Goal: Task Accomplishment & Management: Use online tool/utility

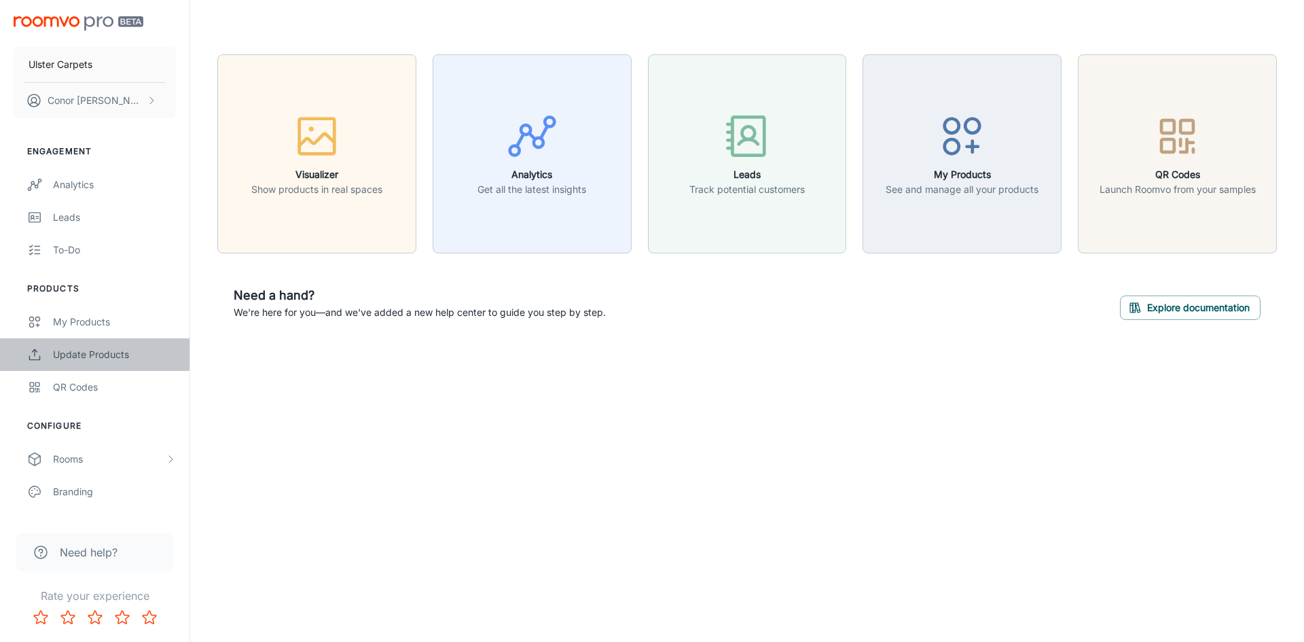
click at [70, 354] on div "Update Products" at bounding box center [114, 354] width 123 height 15
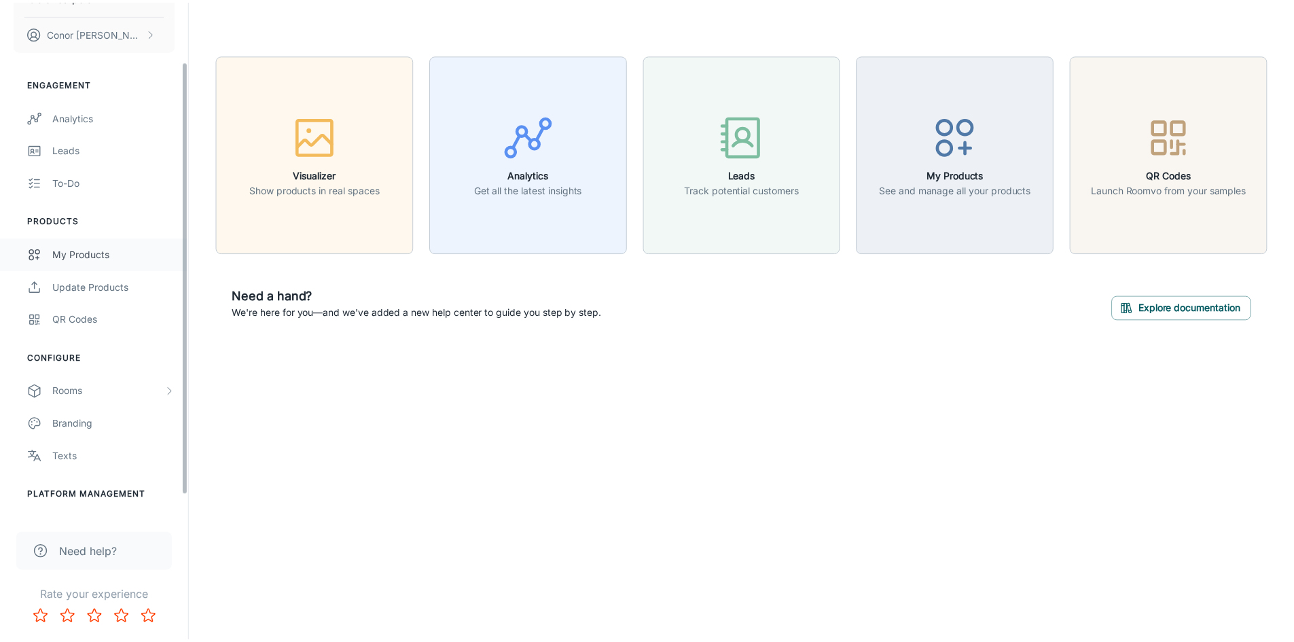
scroll to position [96, 0]
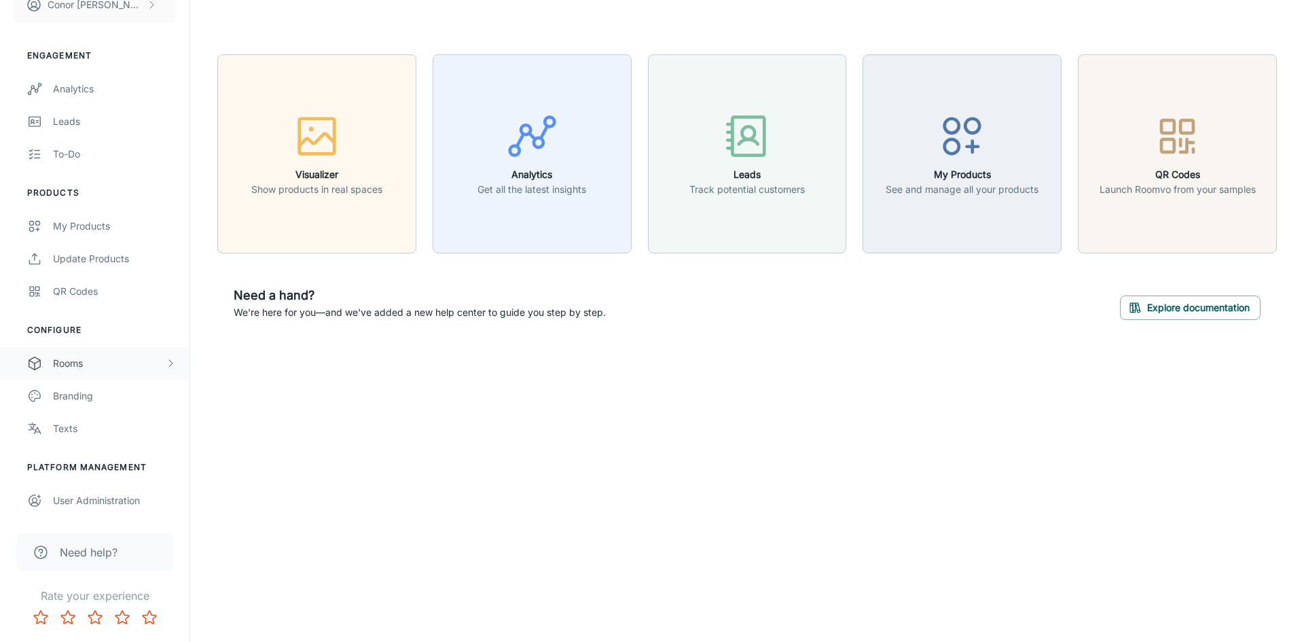
click at [96, 358] on div "Rooms" at bounding box center [109, 363] width 112 height 15
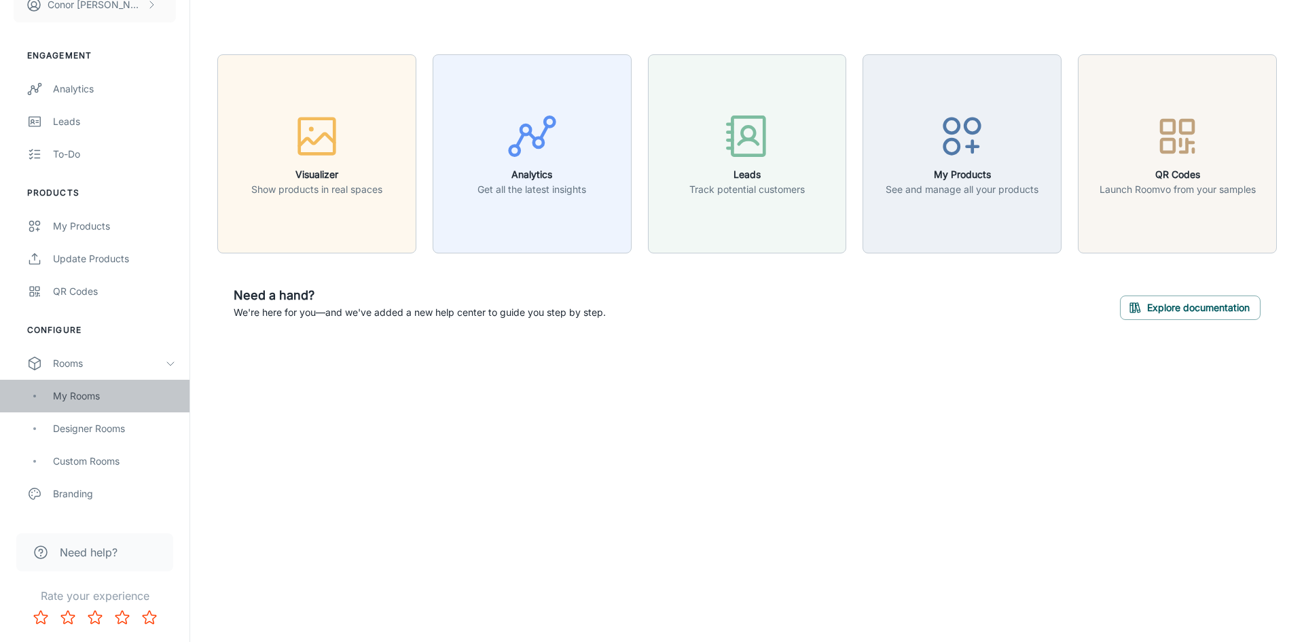
click at [93, 391] on div "My Rooms" at bounding box center [114, 396] width 123 height 15
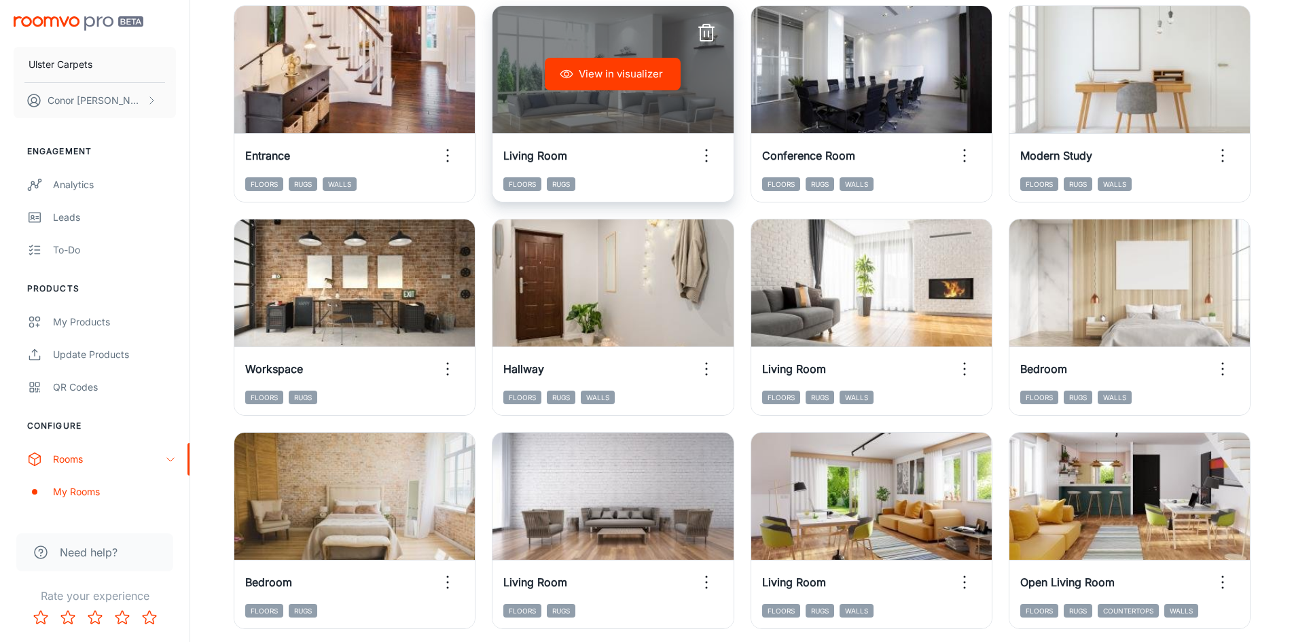
scroll to position [476, 0]
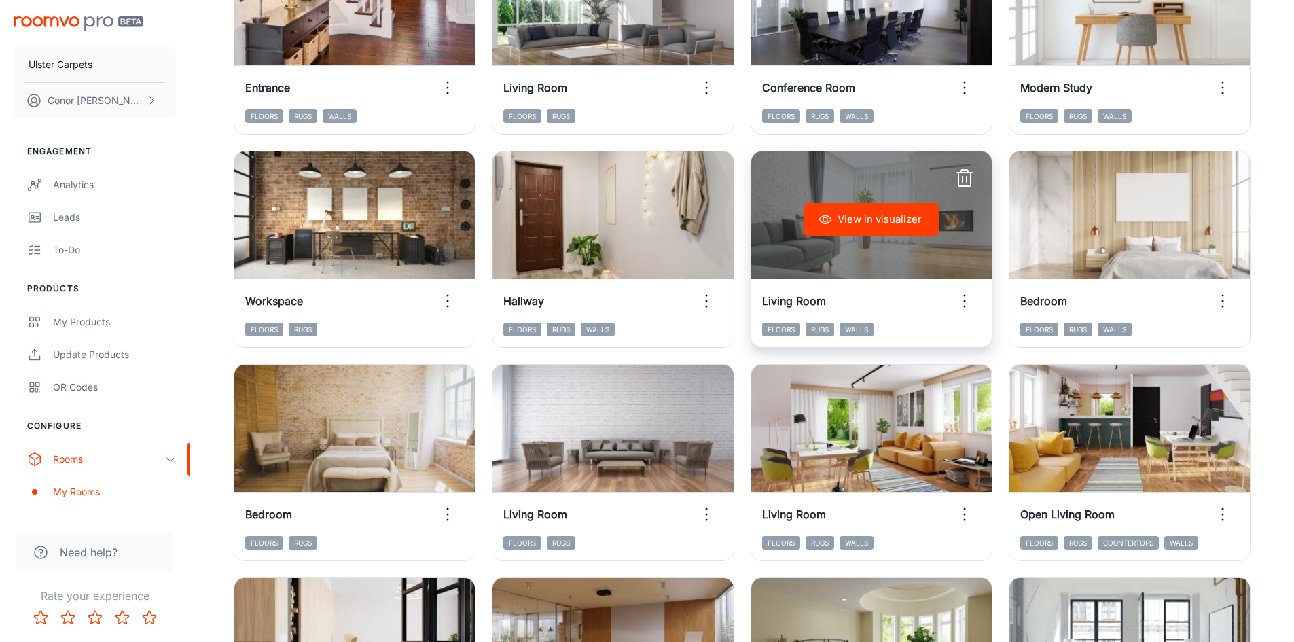
click at [880, 222] on button "View in visualizer" at bounding box center [872, 219] width 136 height 33
